Goal: Check status: Check status

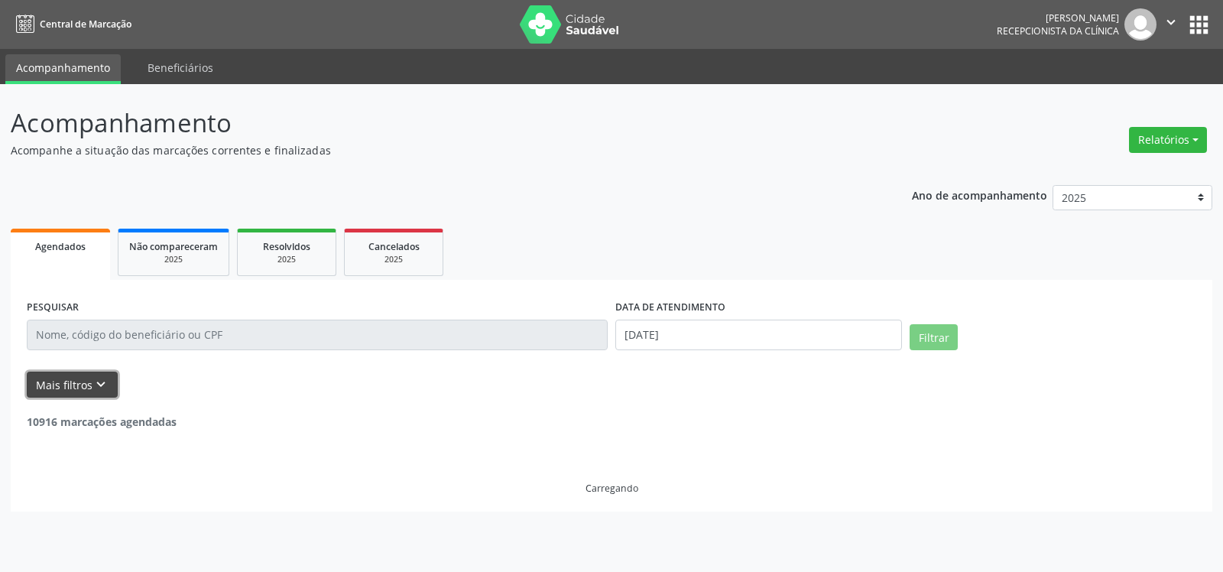
click at [96, 376] on icon "keyboard_arrow_down" at bounding box center [101, 384] width 17 height 17
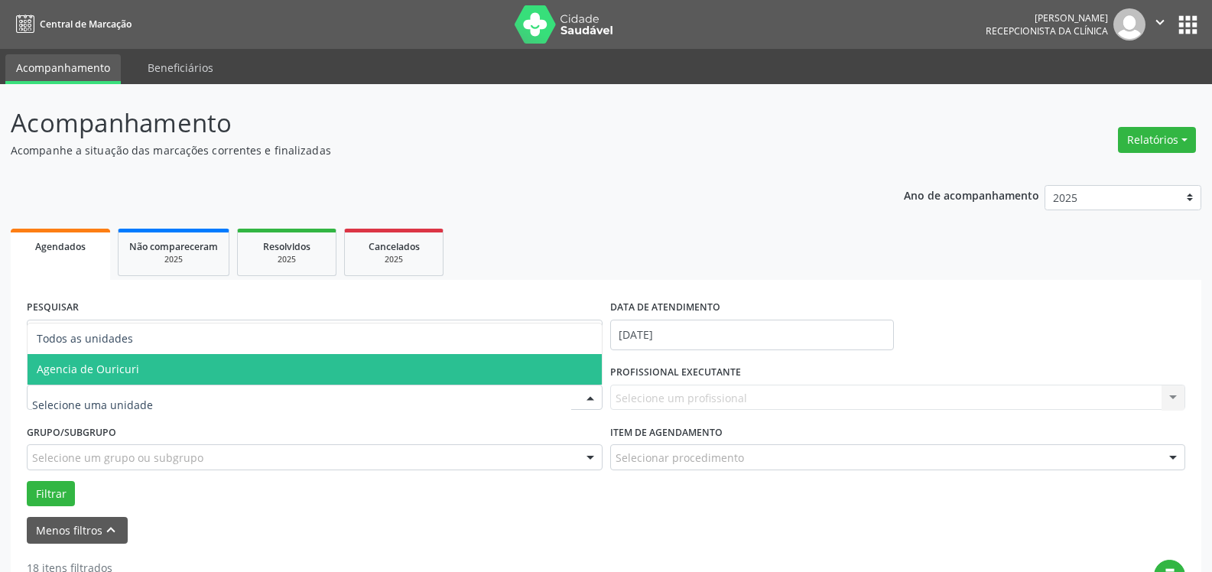
click at [161, 366] on span "Agencia de Ouricuri" at bounding box center [315, 369] width 574 height 31
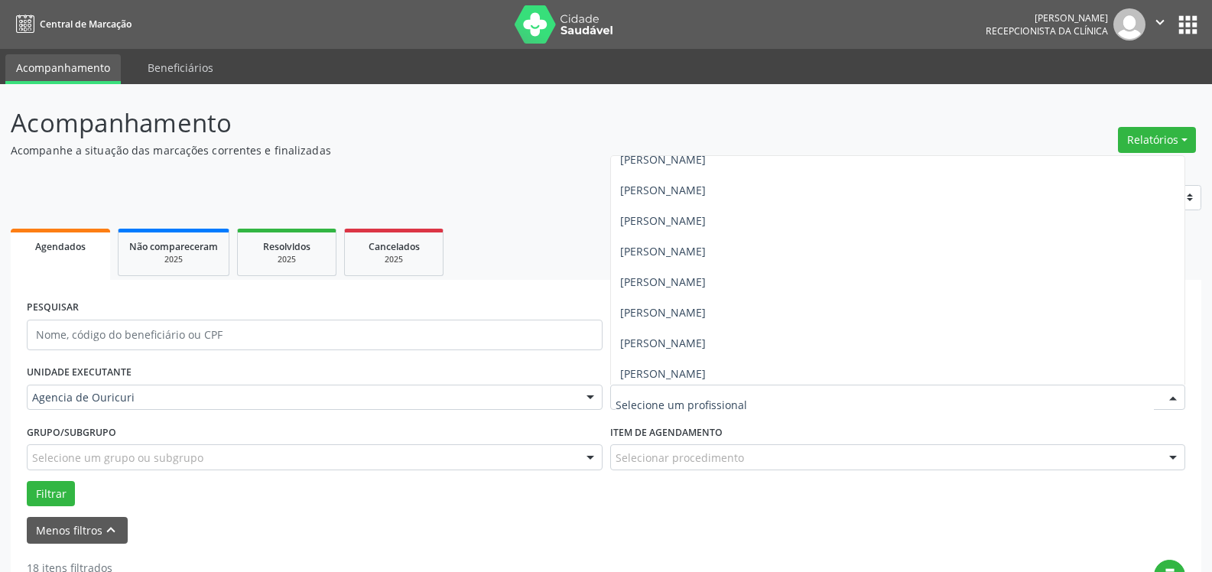
scroll to position [322, 0]
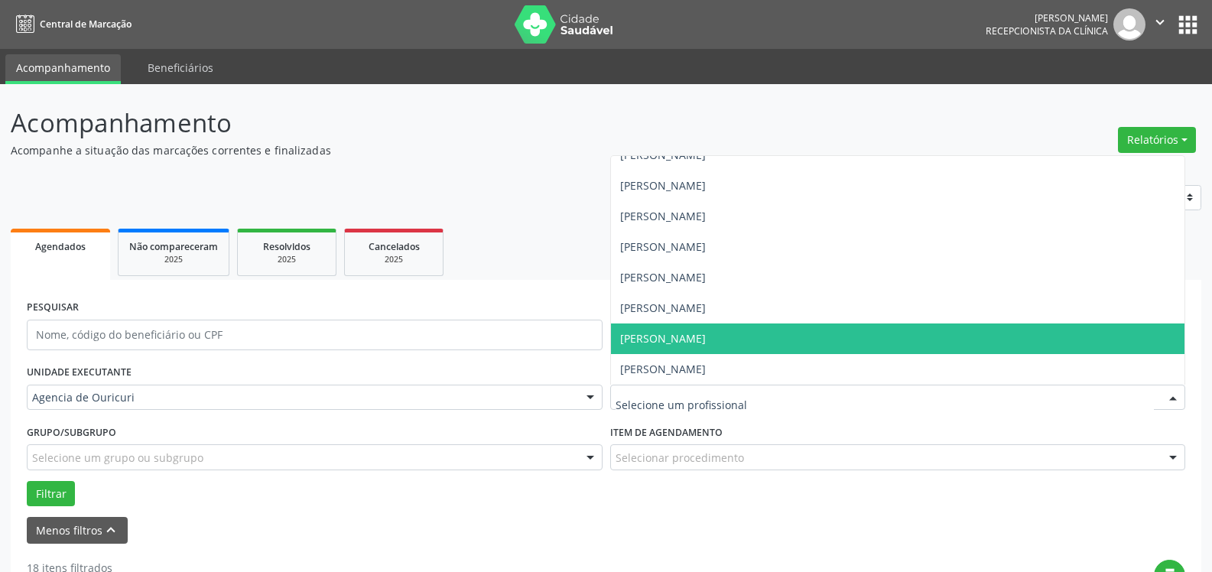
click at [670, 326] on span "[PERSON_NAME]" at bounding box center [898, 338] width 574 height 31
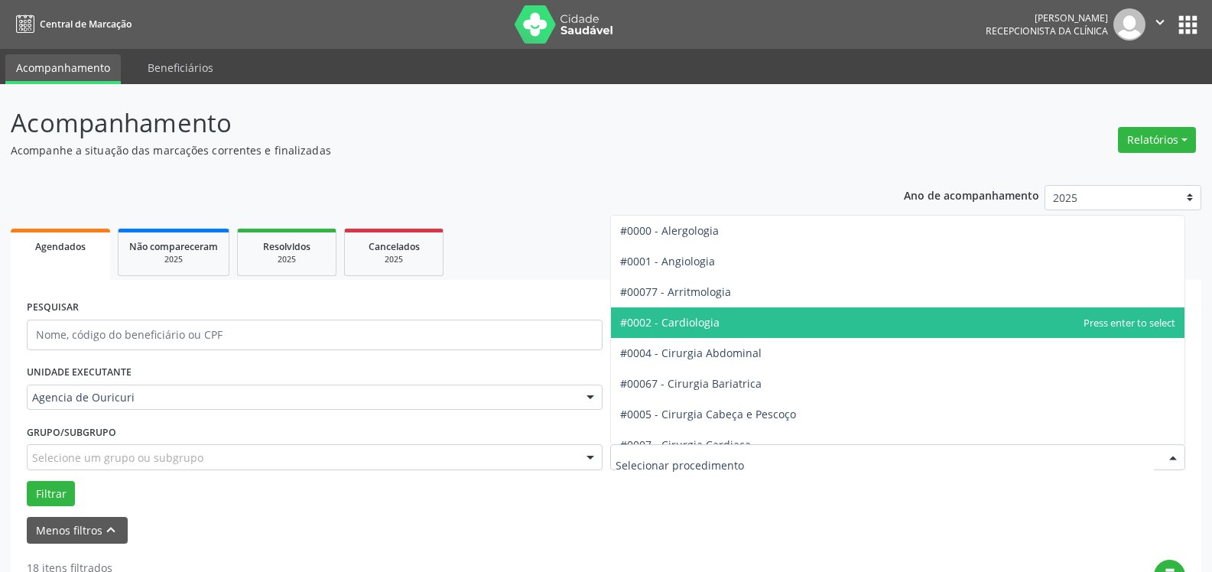
click at [687, 318] on span "#0002 - Cardiologia" at bounding box center [669, 322] width 99 height 15
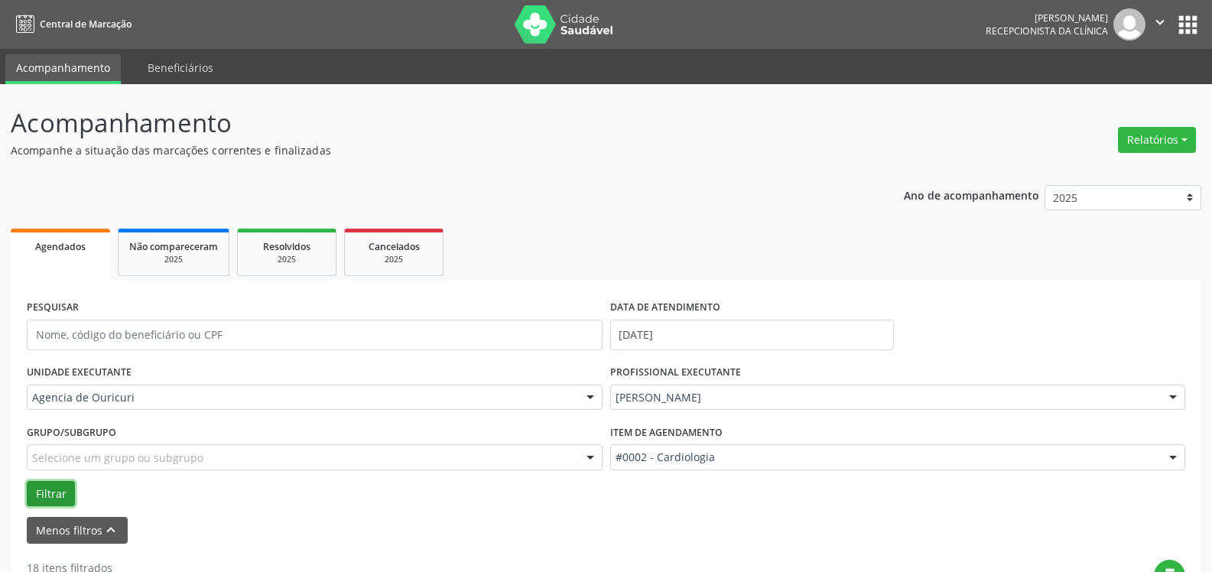
click at [31, 489] on button "Filtrar" at bounding box center [51, 494] width 48 height 26
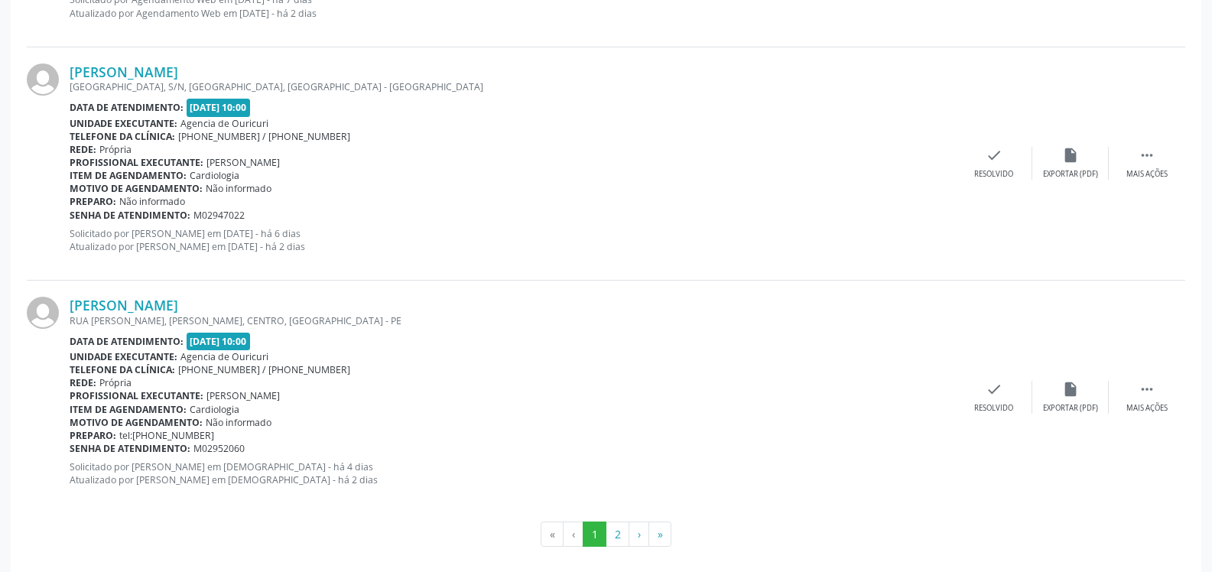
scroll to position [3605, 0]
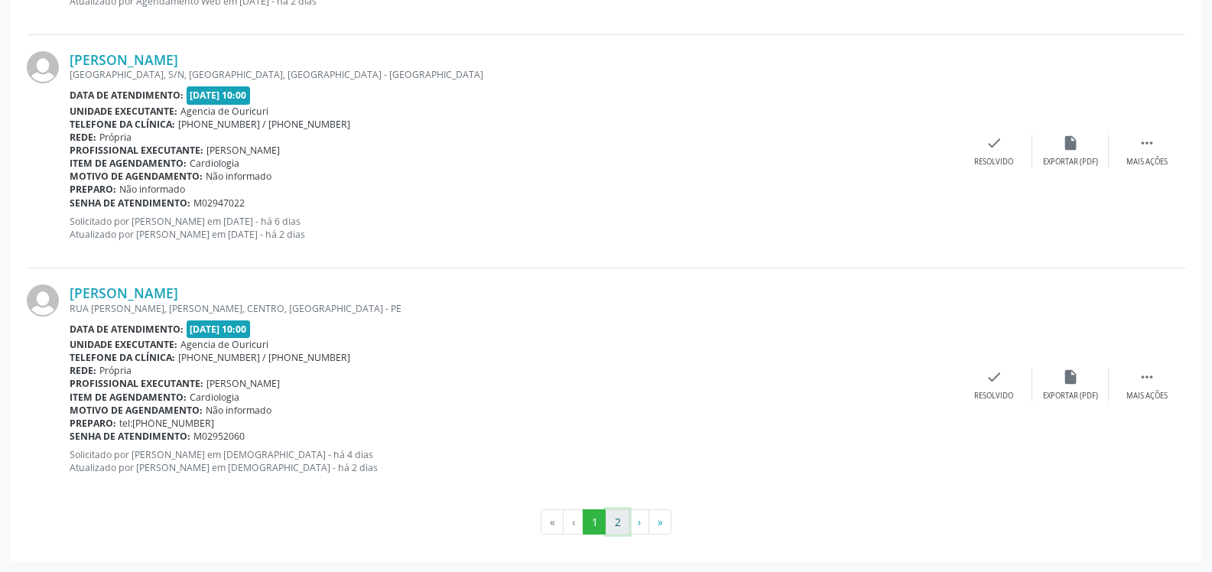
click at [615, 518] on button "2" at bounding box center [618, 522] width 24 height 26
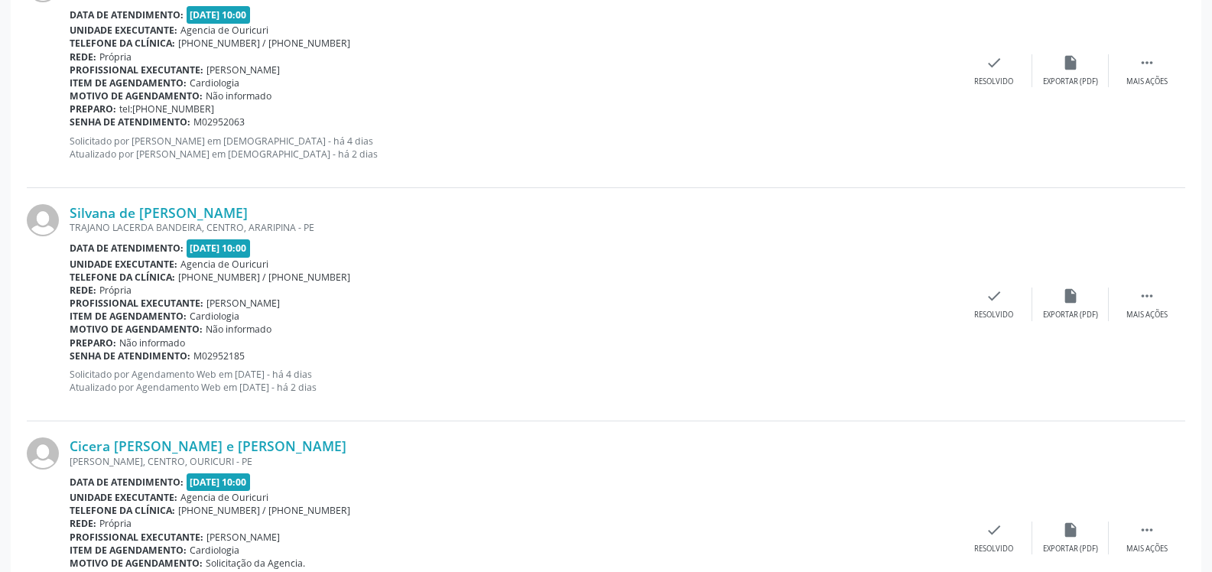
scroll to position [803, 0]
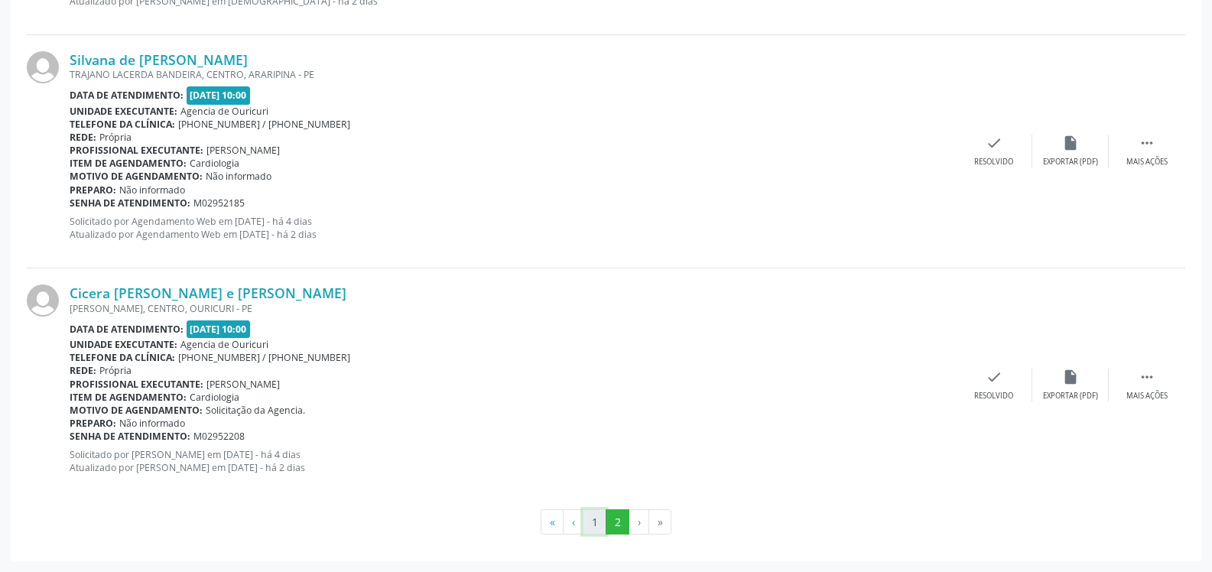
click at [594, 517] on button "1" at bounding box center [595, 522] width 24 height 26
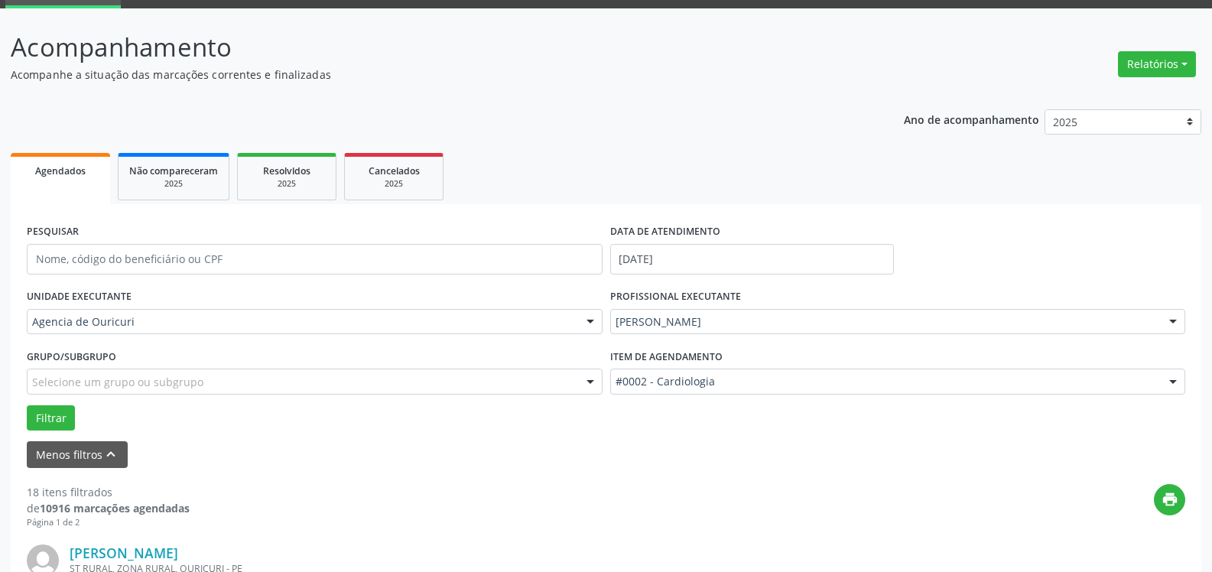
scroll to position [76, 0]
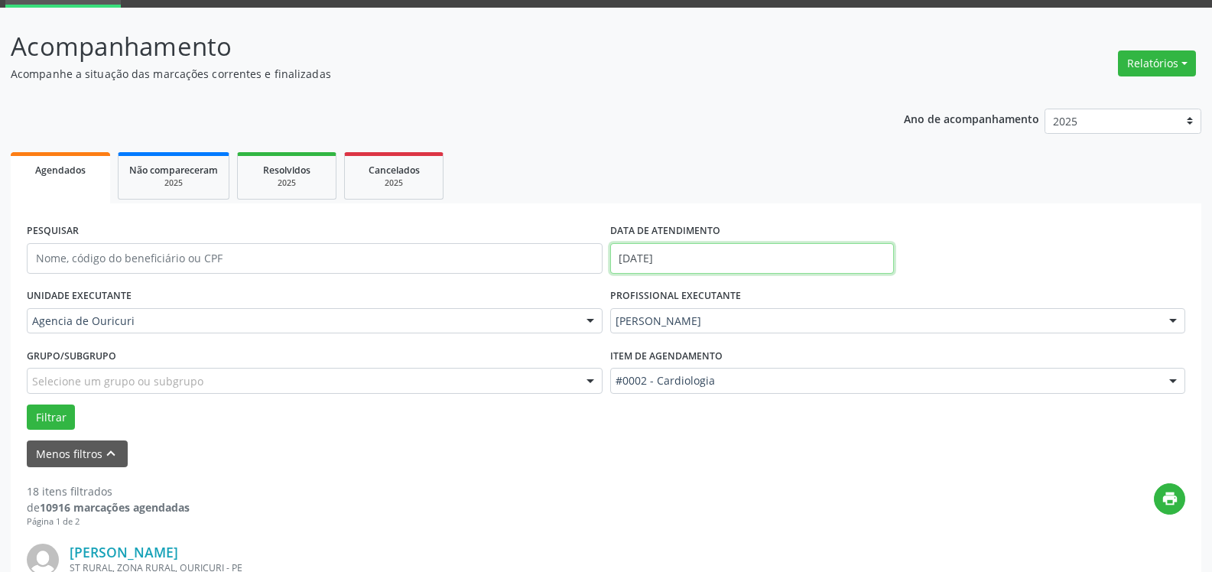
click at [701, 255] on input "[DATE]" at bounding box center [752, 258] width 284 height 31
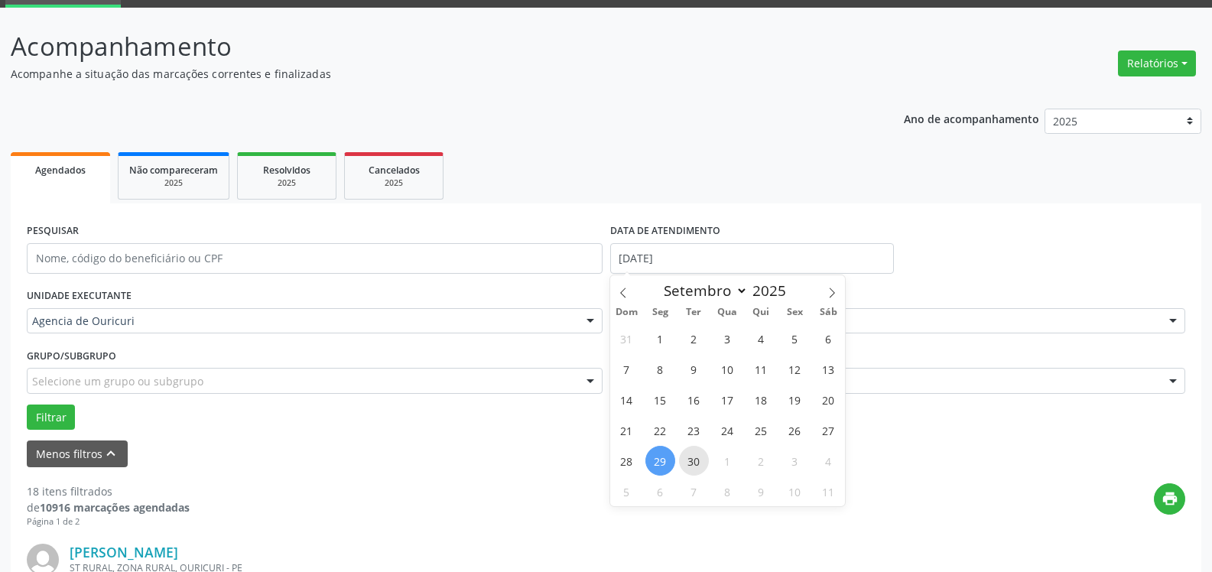
click at [693, 459] on span "30" at bounding box center [694, 461] width 30 height 30
type input "[DATE]"
click at [693, 459] on span "30" at bounding box center [694, 461] width 30 height 30
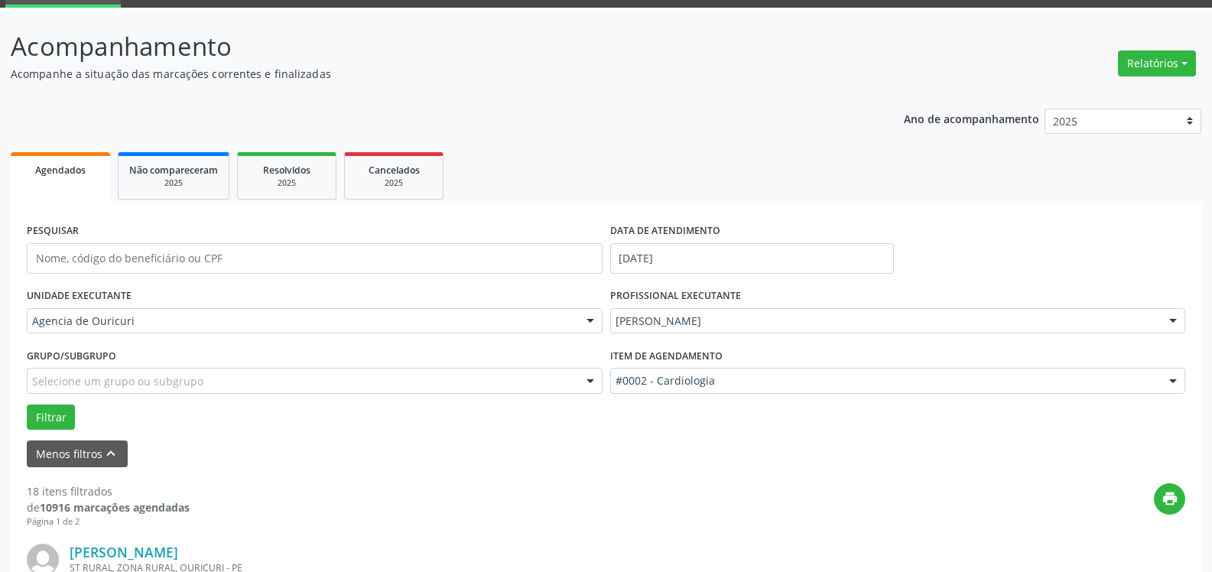
click at [756, 312] on div "[PERSON_NAME]" at bounding box center [898, 321] width 576 height 26
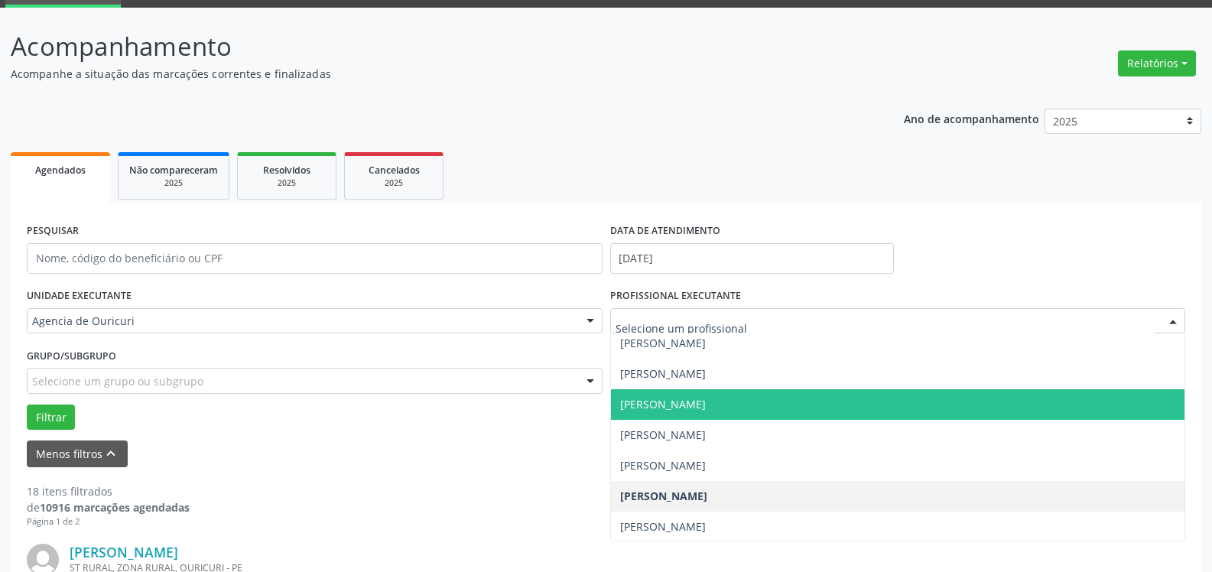
scroll to position [343, 0]
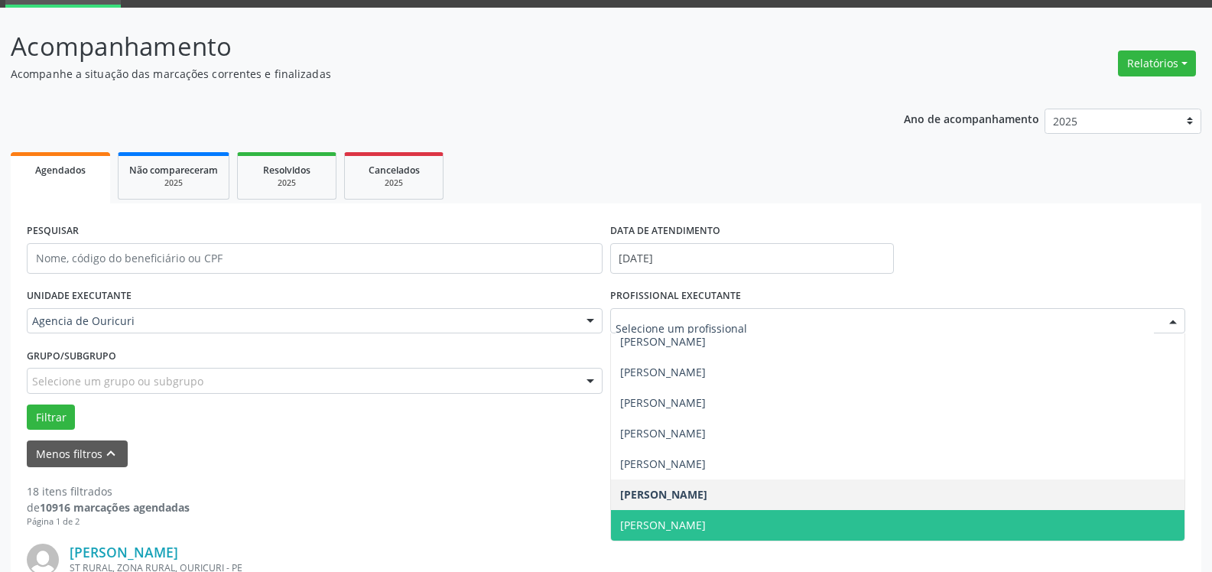
click at [706, 515] on span "[PERSON_NAME]" at bounding box center [898, 525] width 574 height 31
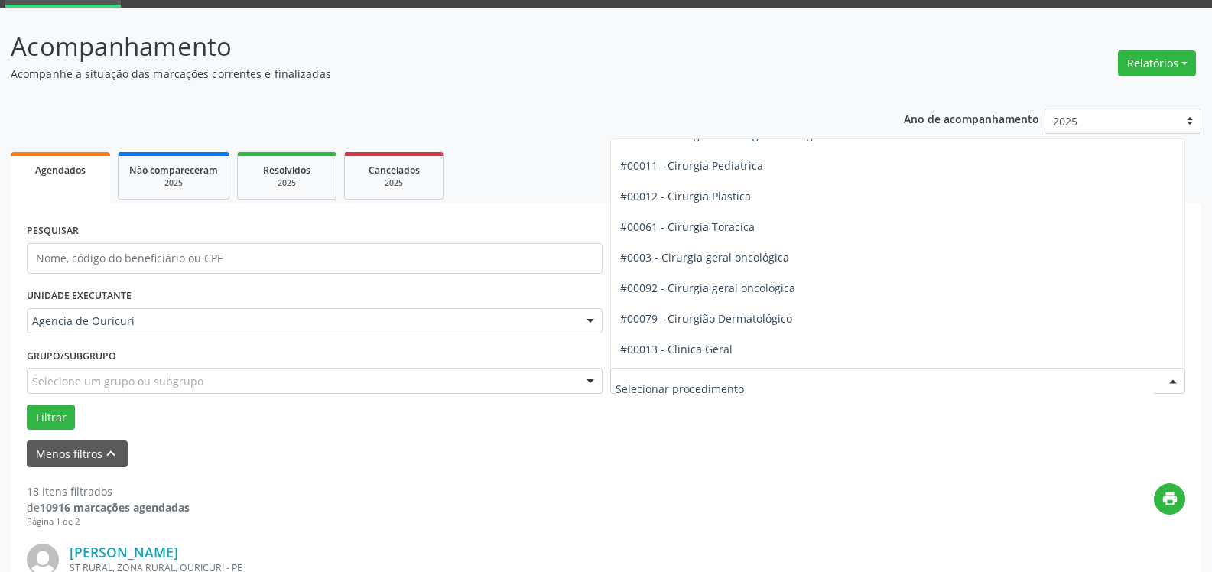
scroll to position [459, 0]
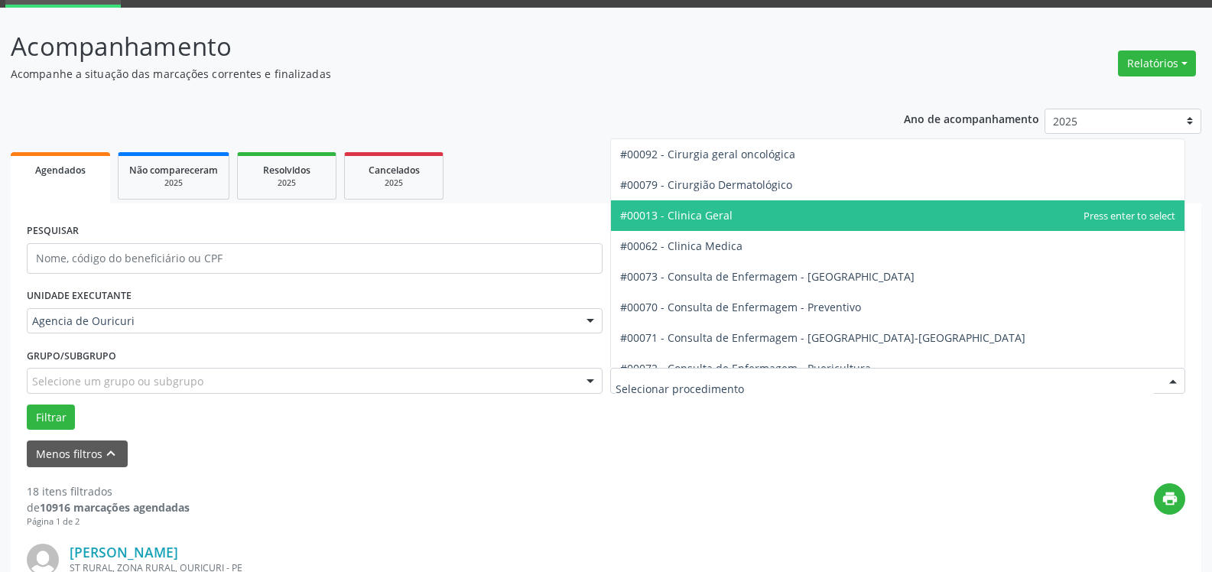
click at [698, 206] on span "#00013 - Clinica Geral" at bounding box center [898, 215] width 574 height 31
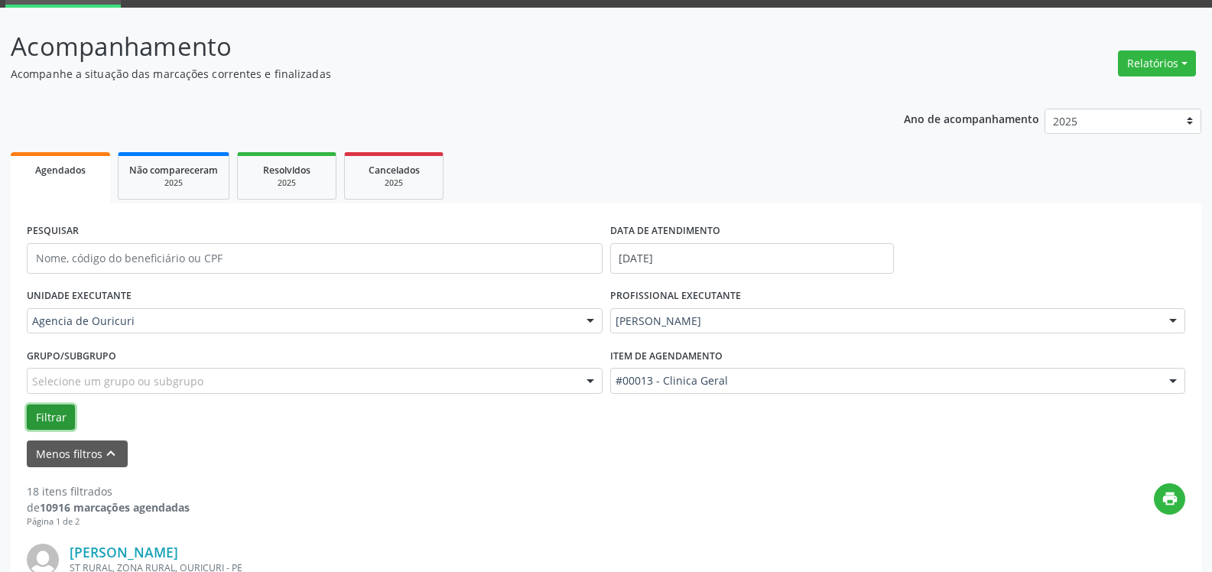
click at [47, 415] on button "Filtrar" at bounding box center [51, 417] width 48 height 26
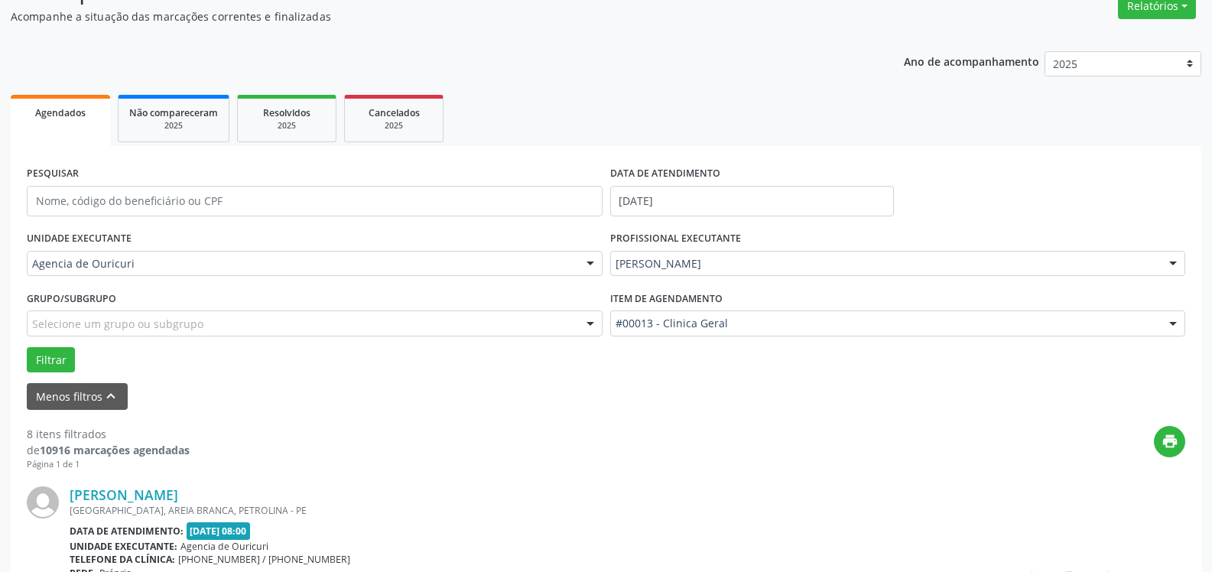
scroll to position [0, 0]
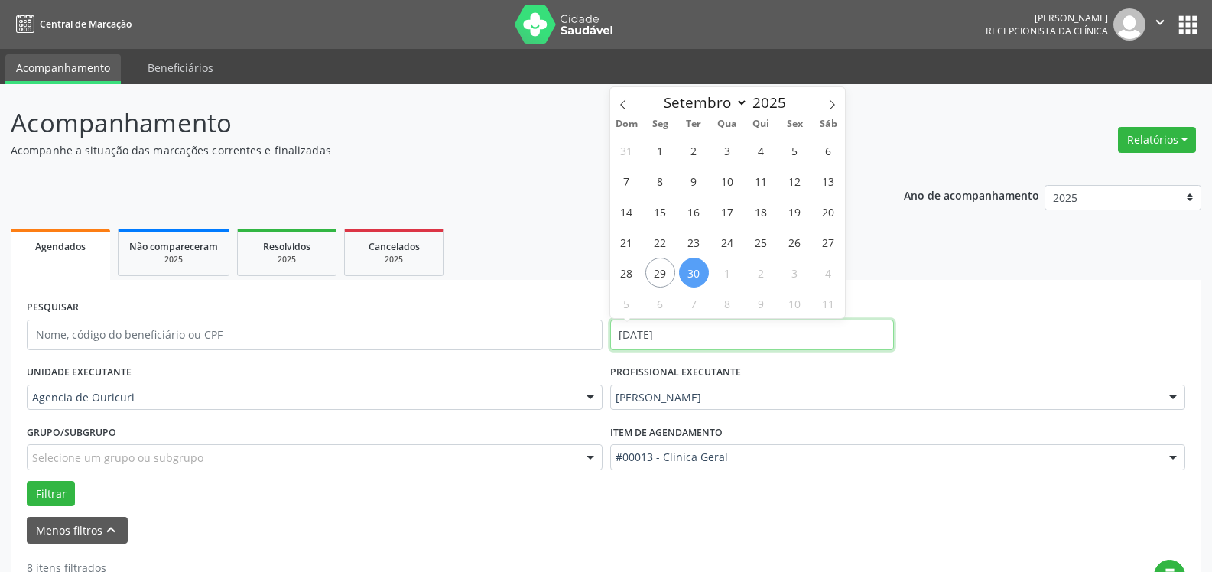
click at [701, 334] on input "[DATE]" at bounding box center [752, 335] width 284 height 31
click at [764, 269] on span "2" at bounding box center [761, 273] width 30 height 30
type input "[DATE]"
click at [764, 269] on span "2" at bounding box center [761, 273] width 30 height 30
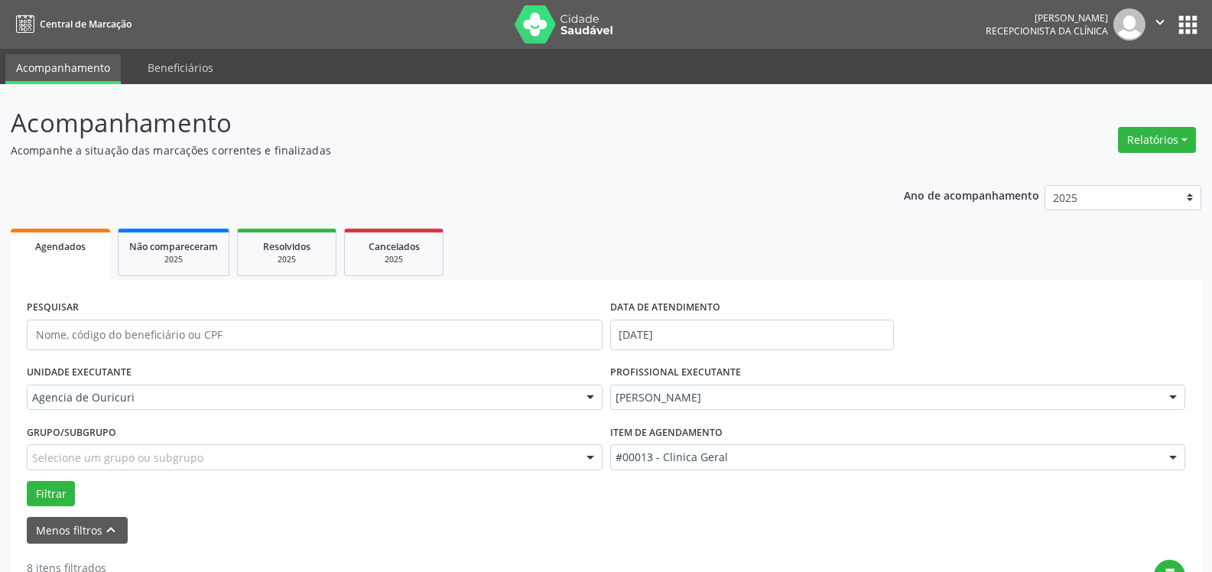
scroll to position [322, 0]
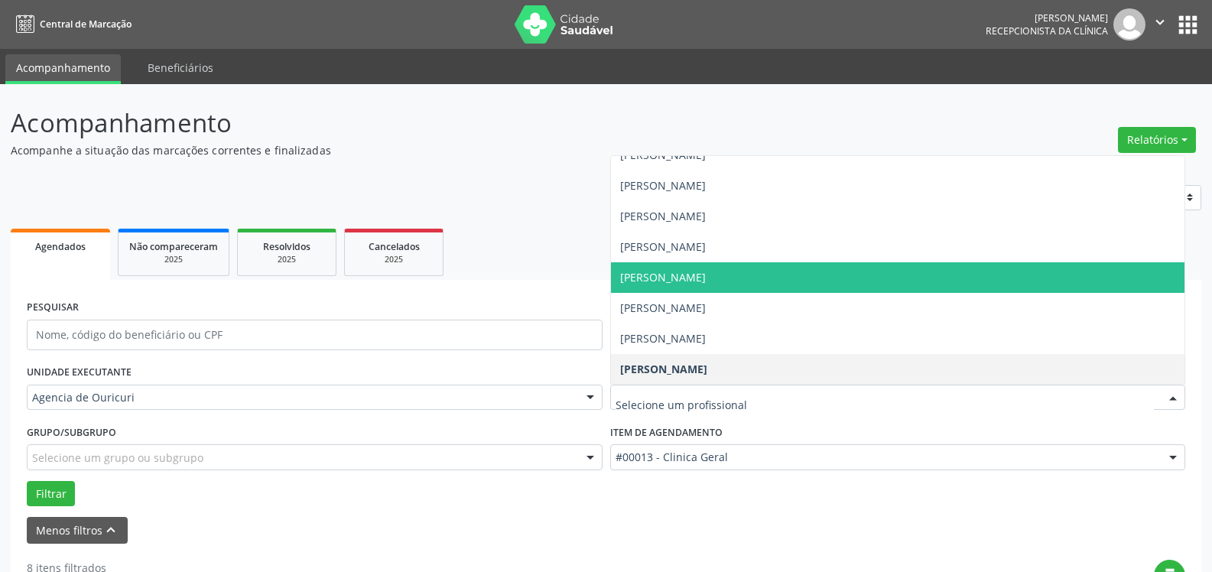
click at [699, 278] on span "[PERSON_NAME]" at bounding box center [663, 277] width 86 height 15
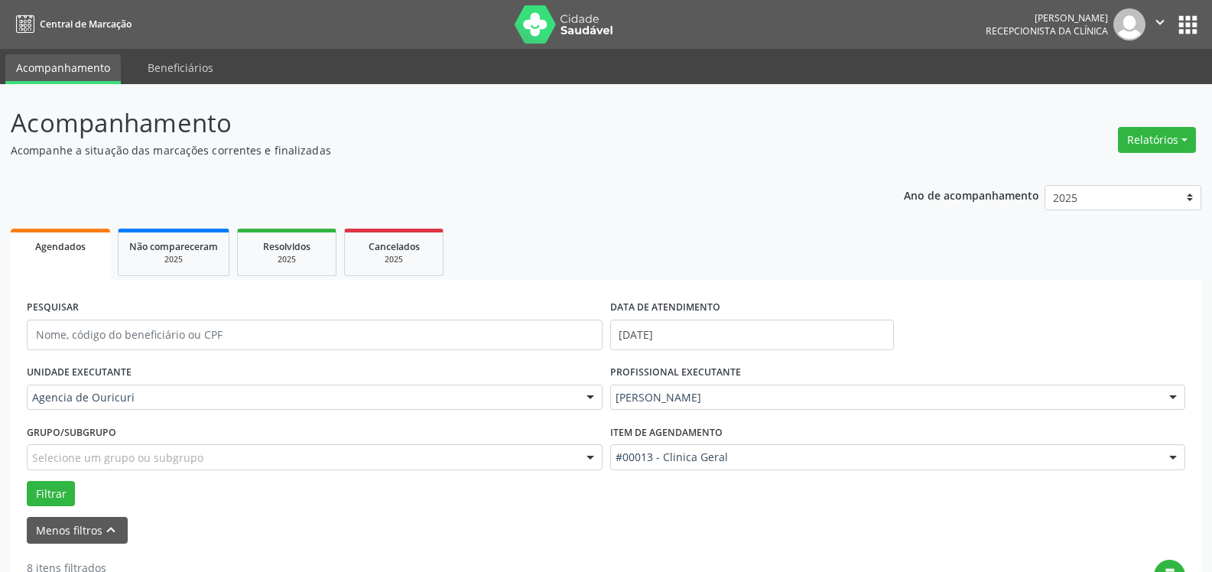
click at [706, 466] on div "#00013 - Clinica Geral" at bounding box center [898, 457] width 576 height 26
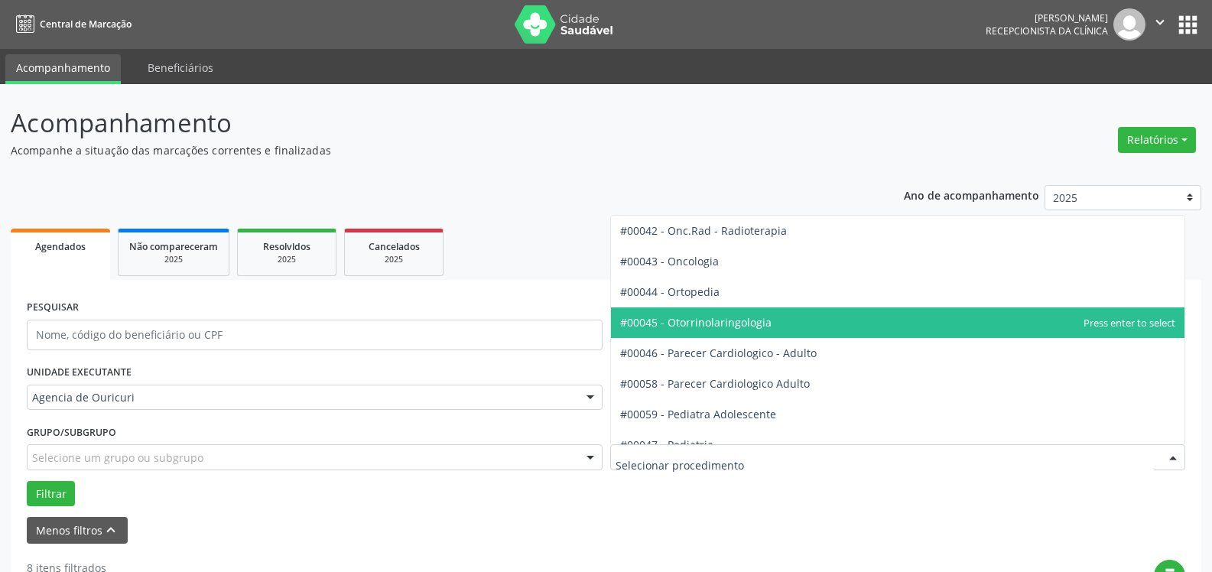
scroll to position [2217, 0]
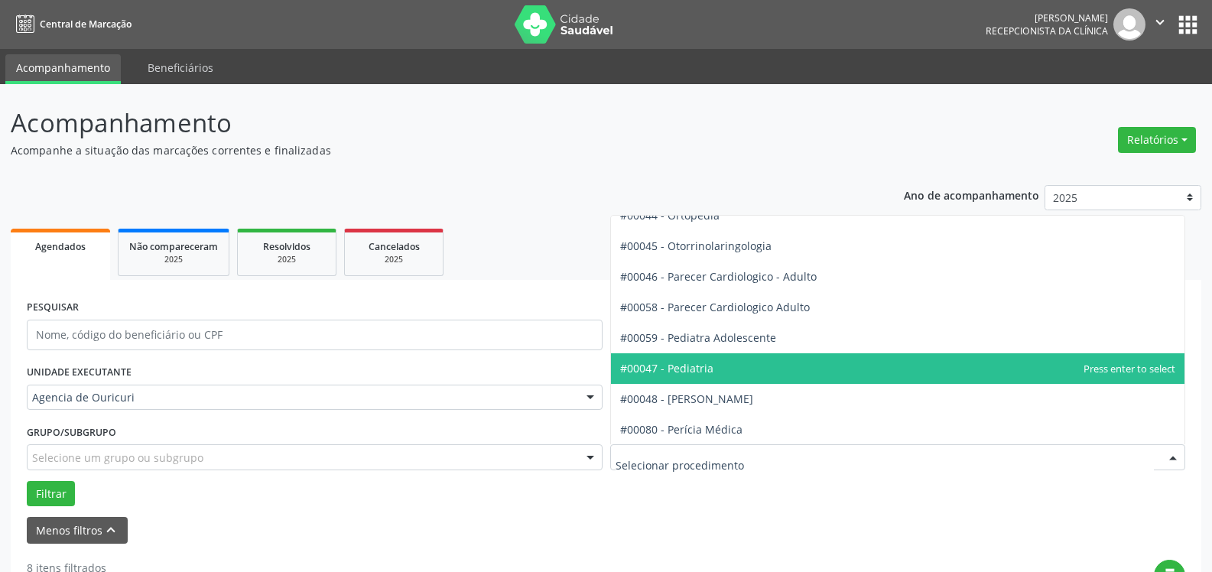
click at [688, 368] on span "#00047 - Pediatria" at bounding box center [666, 368] width 93 height 15
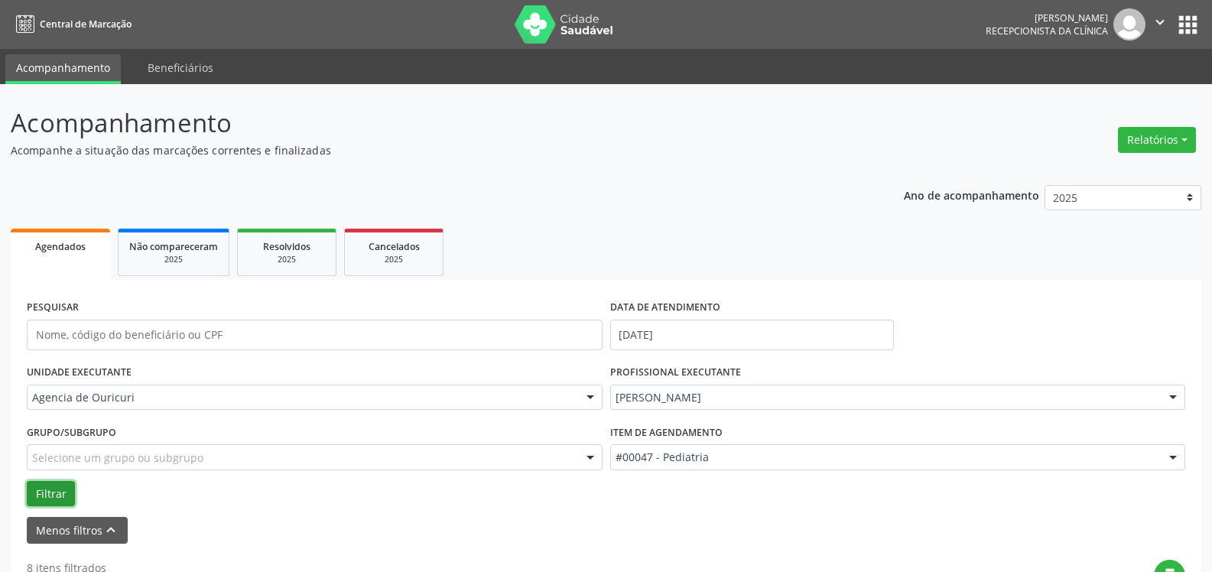
click at [42, 489] on button "Filtrar" at bounding box center [51, 494] width 48 height 26
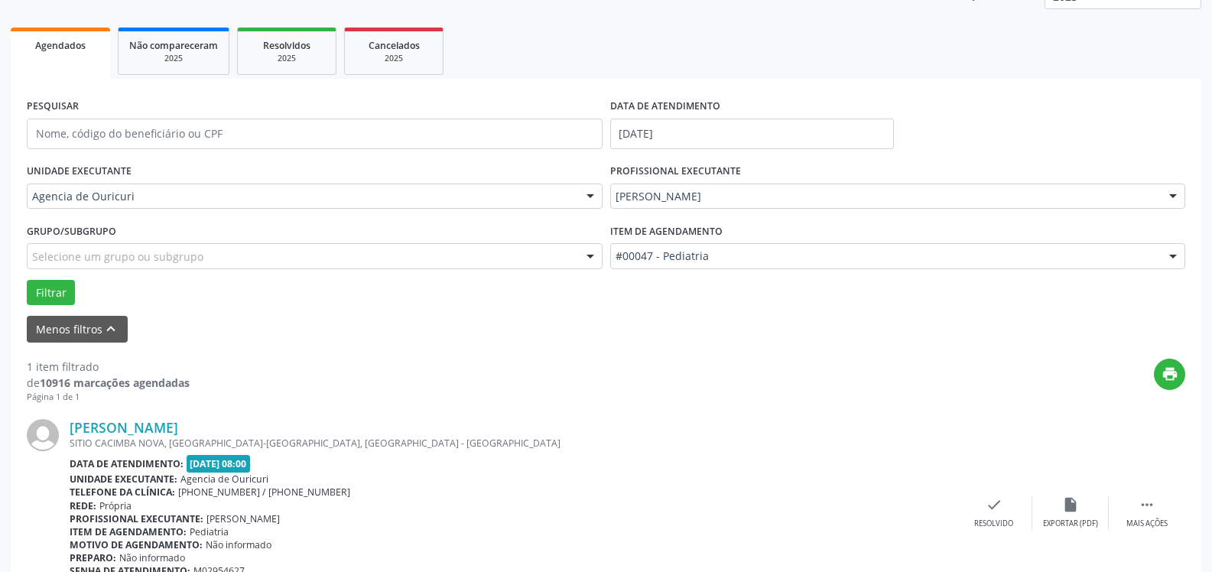
scroll to position [229, 0]
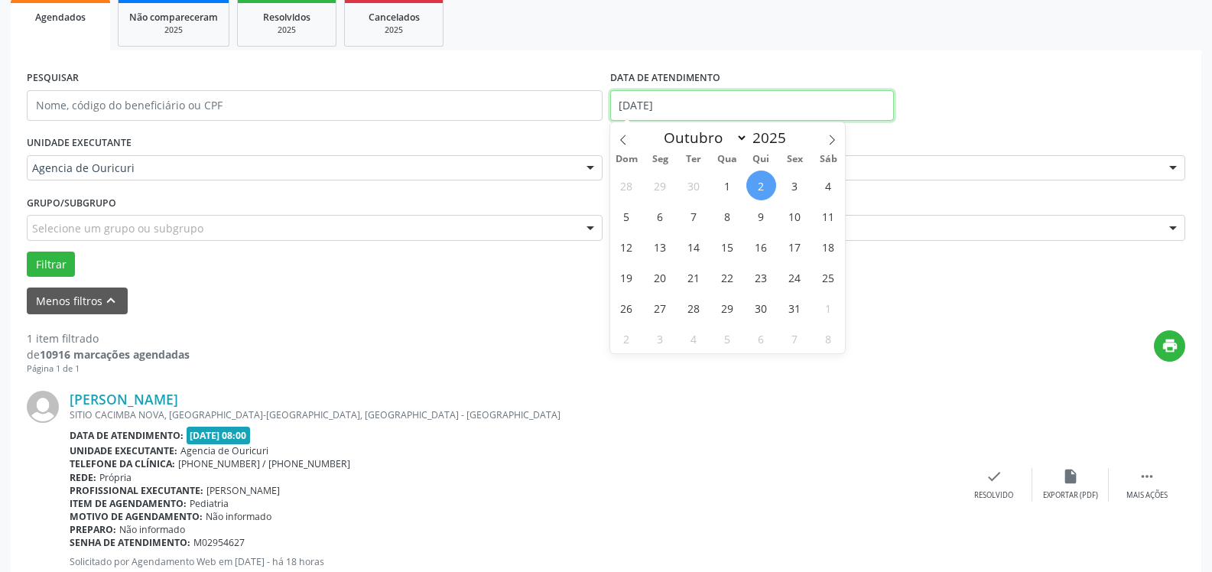
click at [708, 108] on input "[DATE]" at bounding box center [752, 105] width 284 height 31
click at [652, 177] on span "29" at bounding box center [660, 185] width 30 height 30
type input "[DATE]"
click at [652, 177] on span "29" at bounding box center [660, 185] width 30 height 30
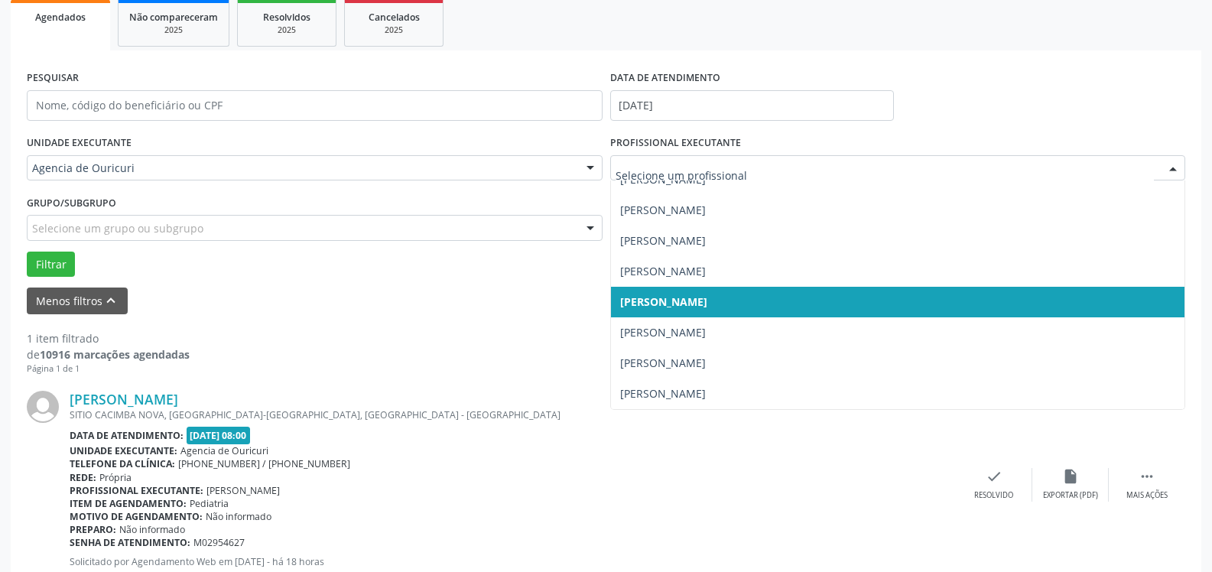
scroll to position [279, 0]
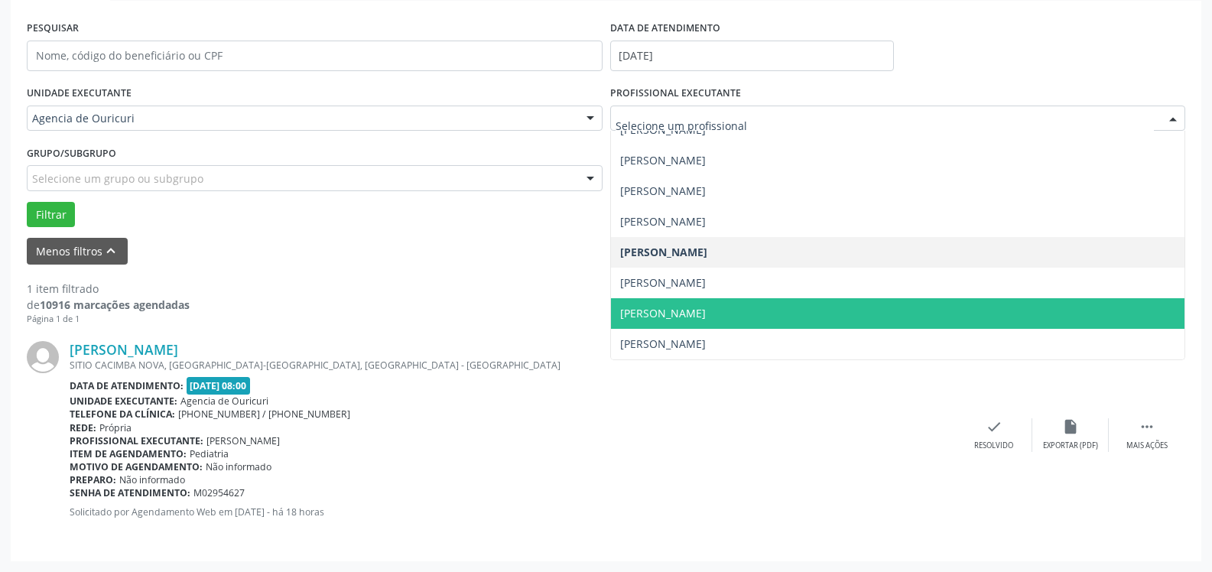
click at [706, 310] on span "[PERSON_NAME]" at bounding box center [663, 313] width 86 height 15
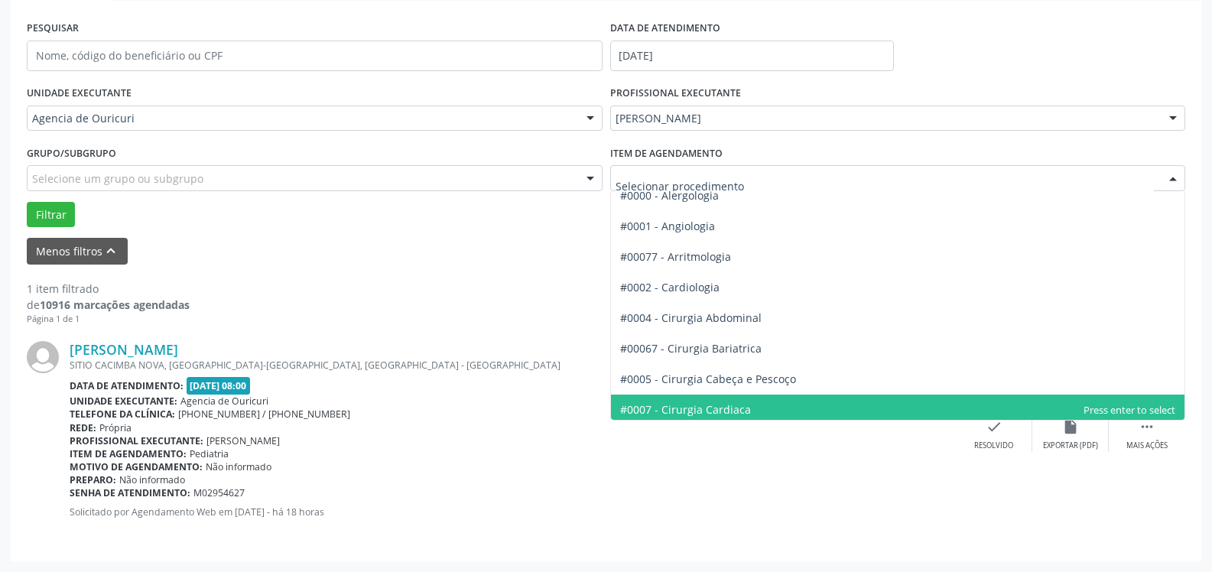
scroll to position [0, 0]
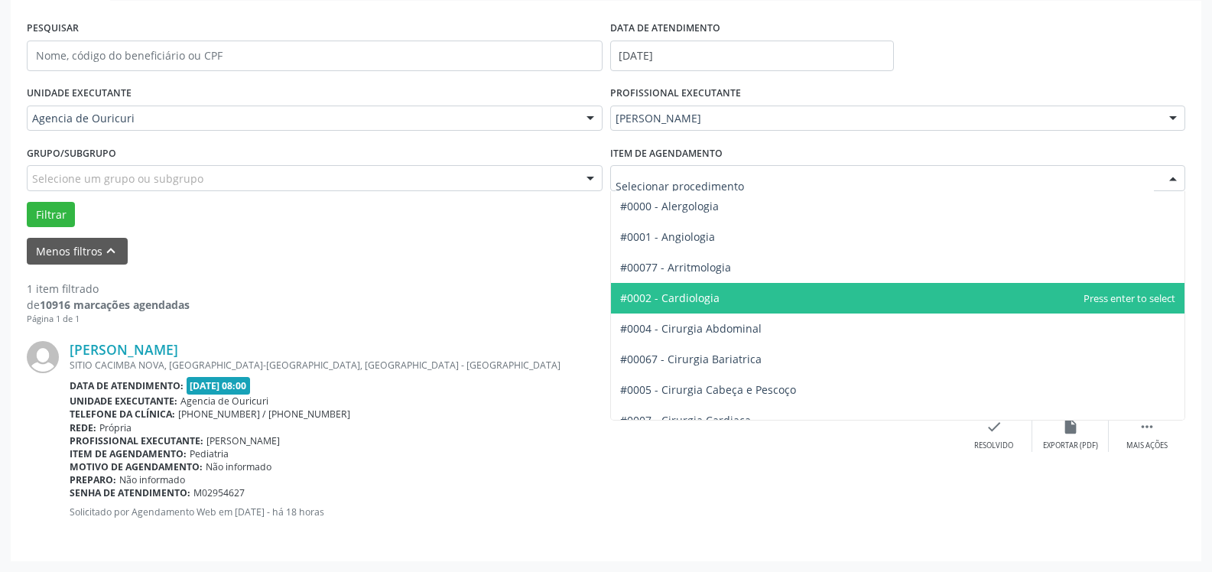
click at [713, 300] on span "#0002 - Cardiologia" at bounding box center [669, 298] width 99 height 15
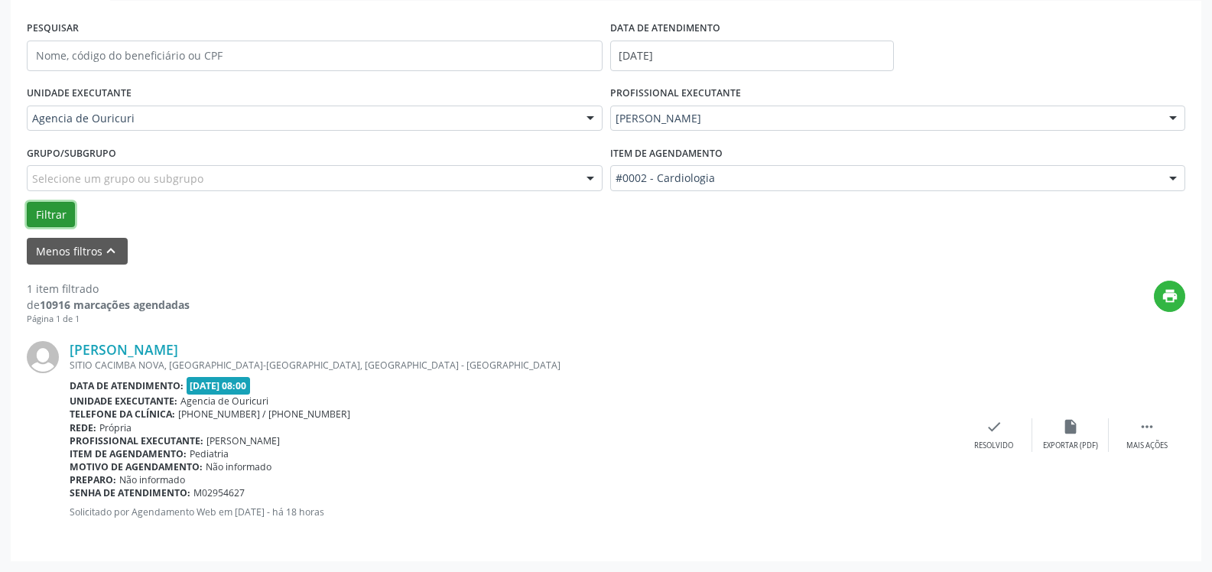
click at [44, 206] on button "Filtrar" at bounding box center [51, 215] width 48 height 26
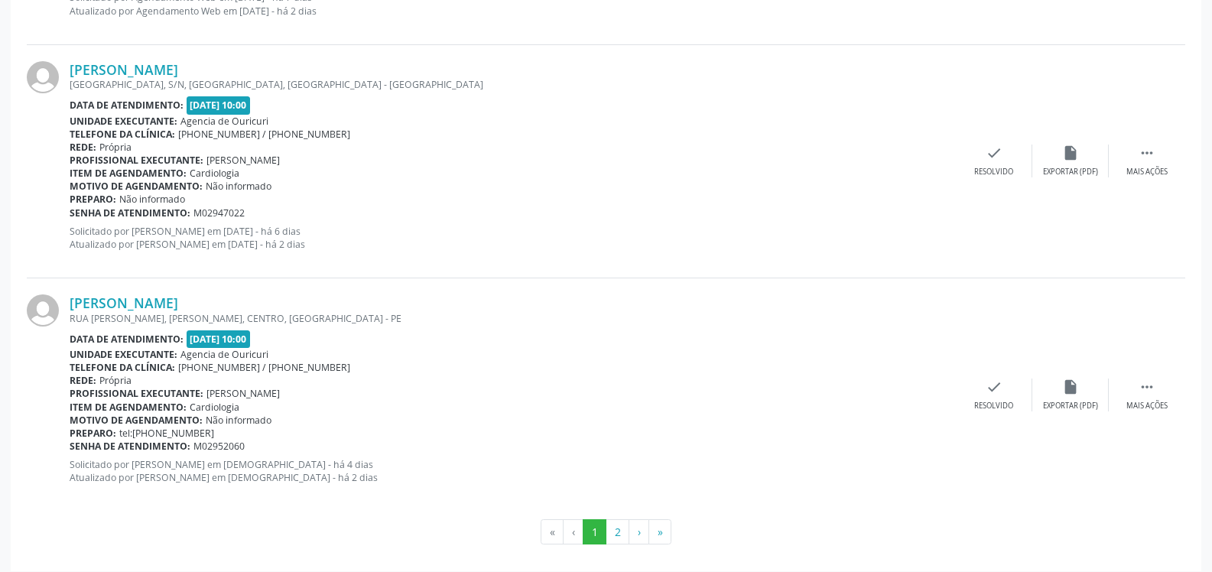
scroll to position [3605, 0]
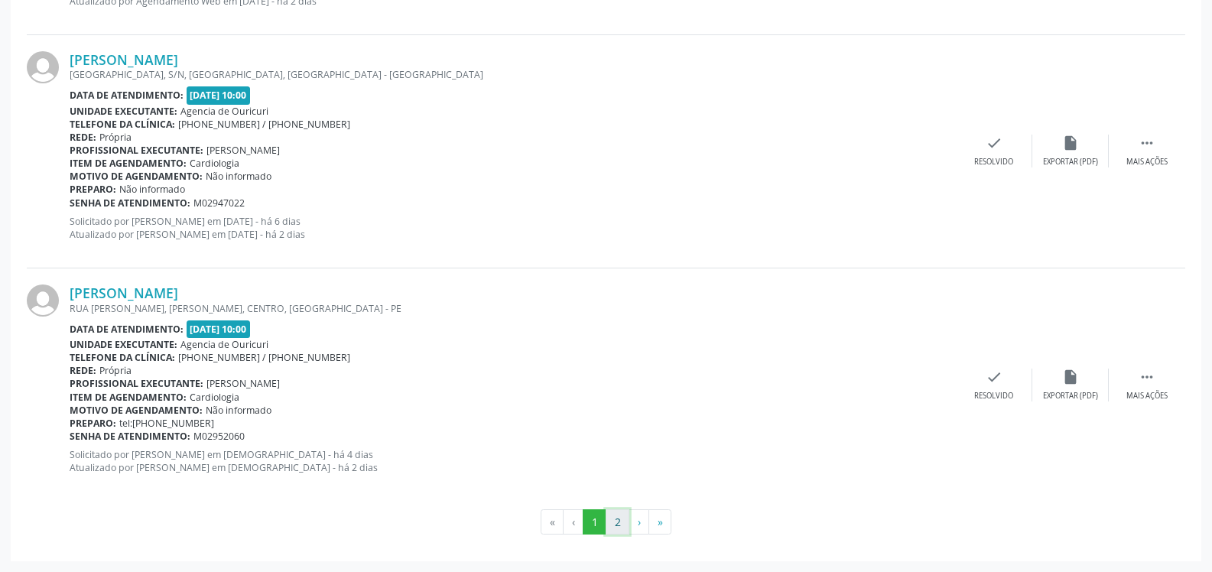
click at [620, 523] on button "2" at bounding box center [618, 522] width 24 height 26
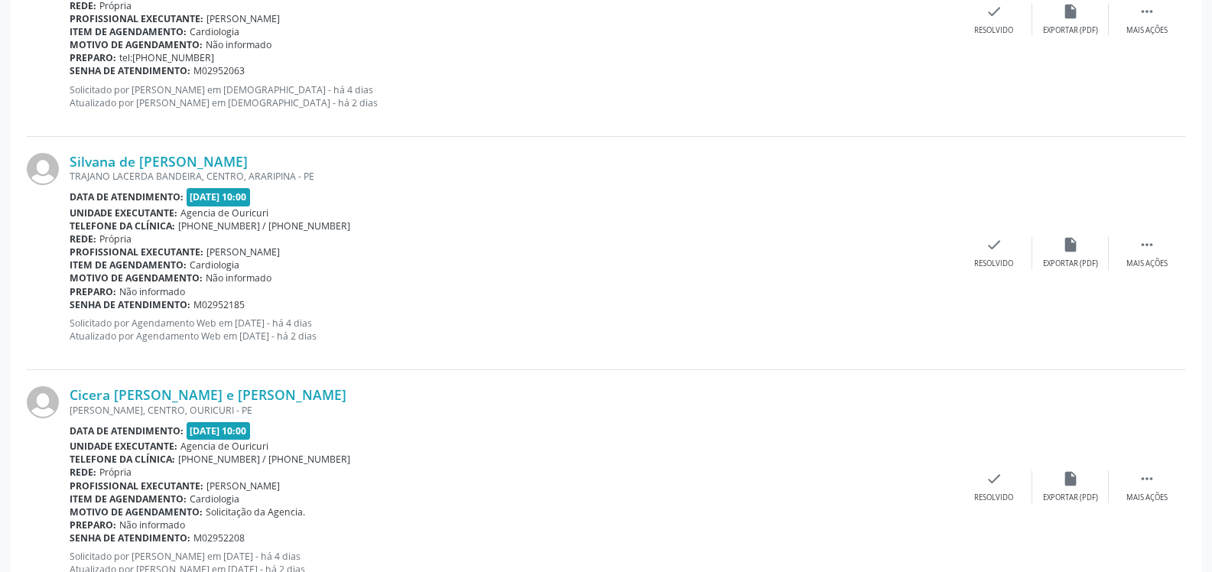
scroll to position [803, 0]
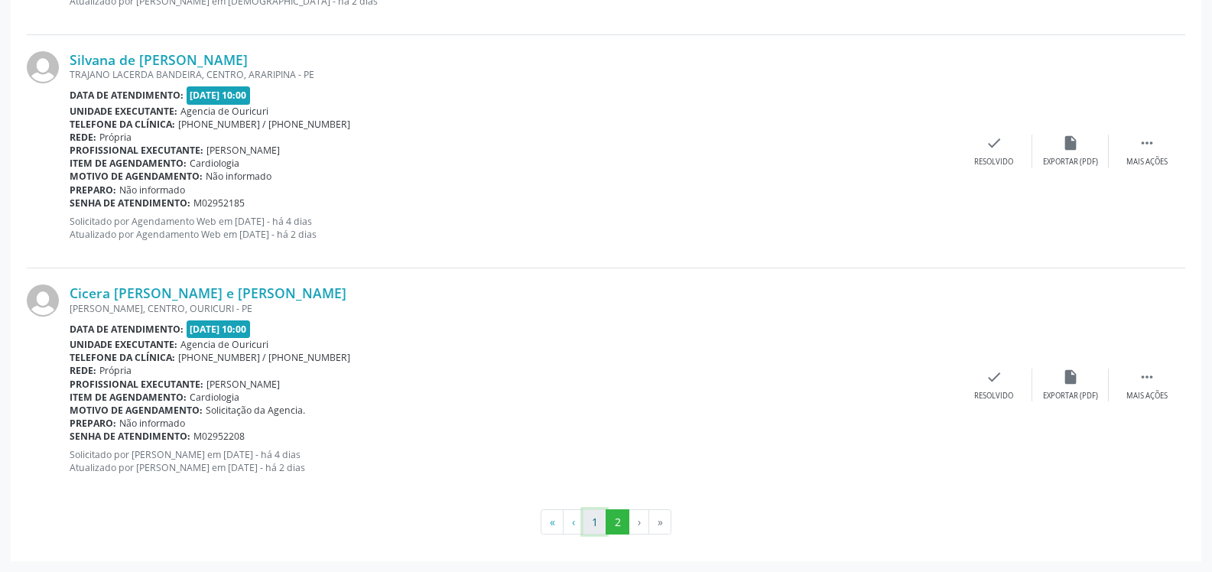
click at [589, 520] on button "1" at bounding box center [595, 522] width 24 height 26
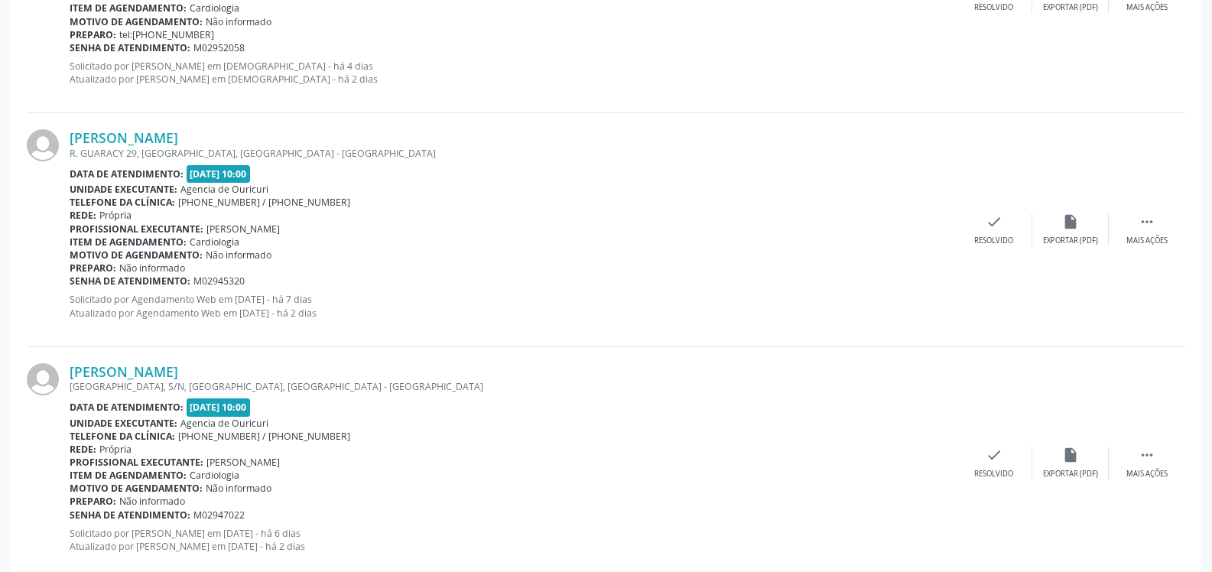
scroll to position [3605, 0]
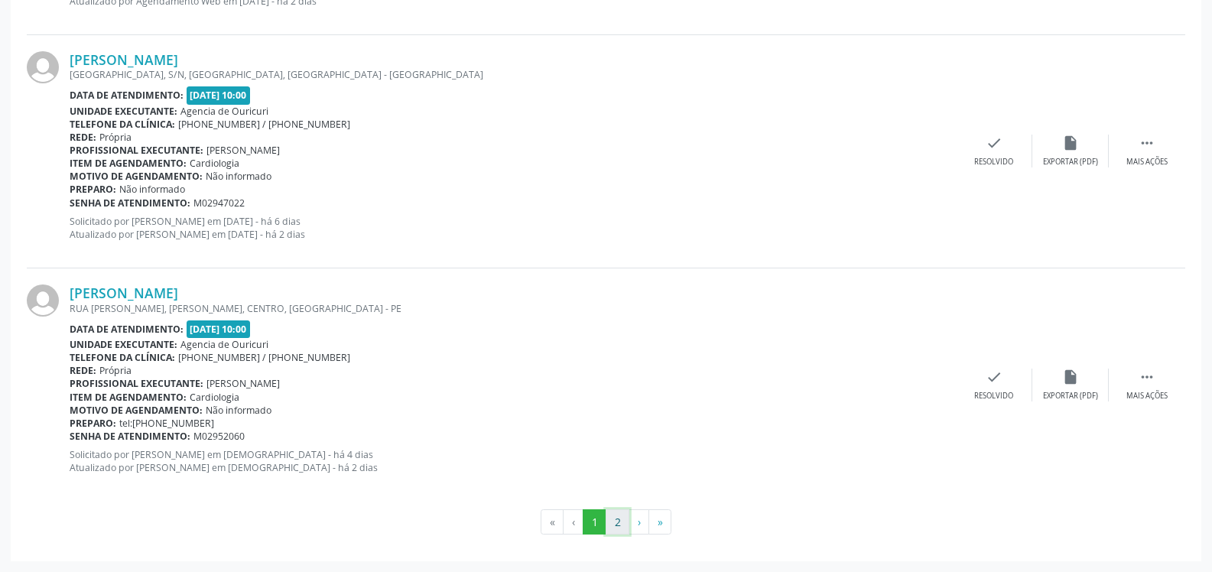
click at [618, 518] on button "2" at bounding box center [618, 522] width 24 height 26
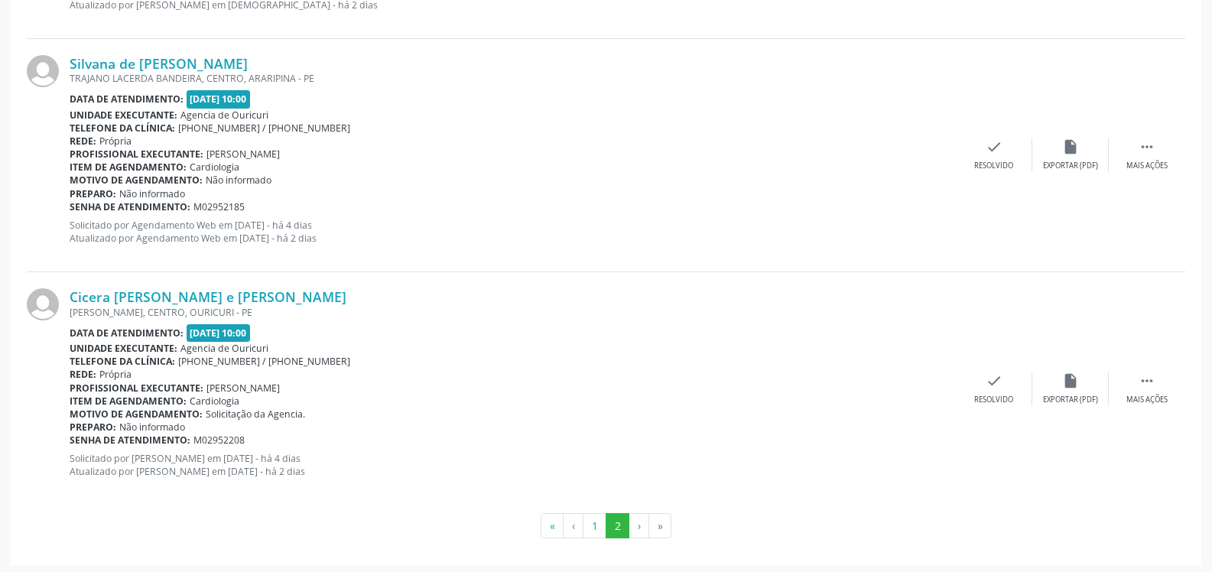
scroll to position [803, 0]
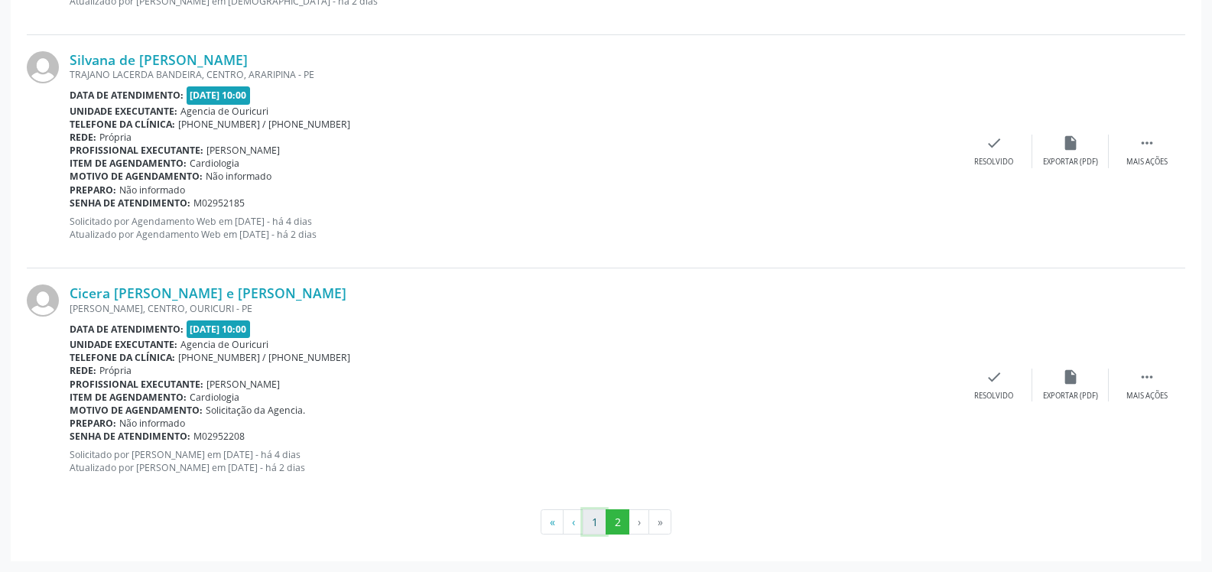
click at [599, 515] on button "1" at bounding box center [595, 522] width 24 height 26
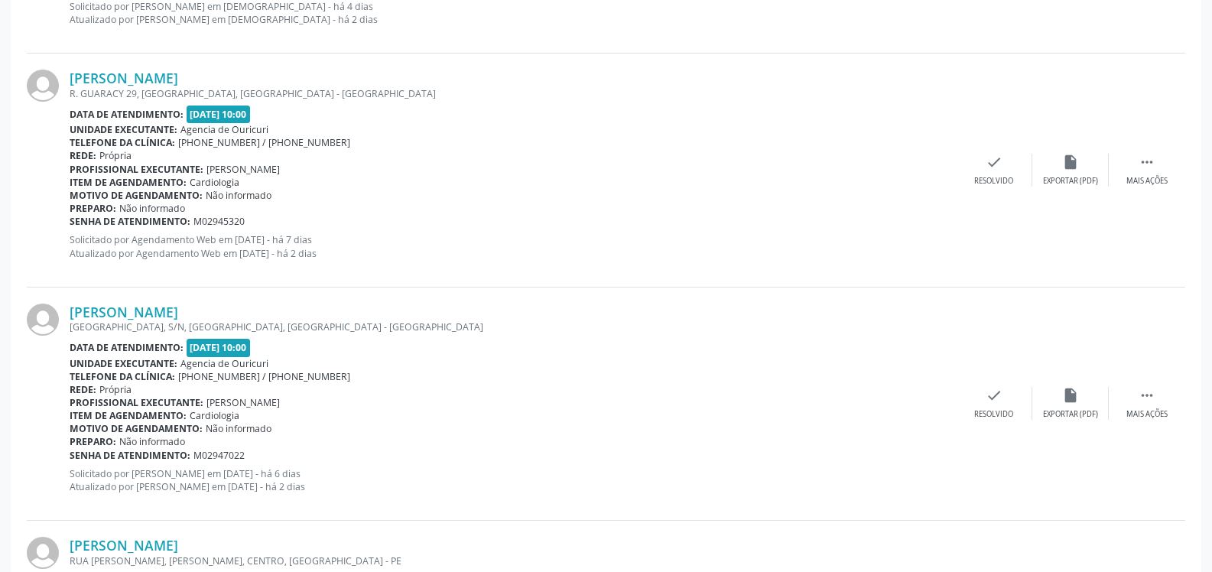
scroll to position [3605, 0]
